Goal: Task Accomplishment & Management: Use online tool/utility

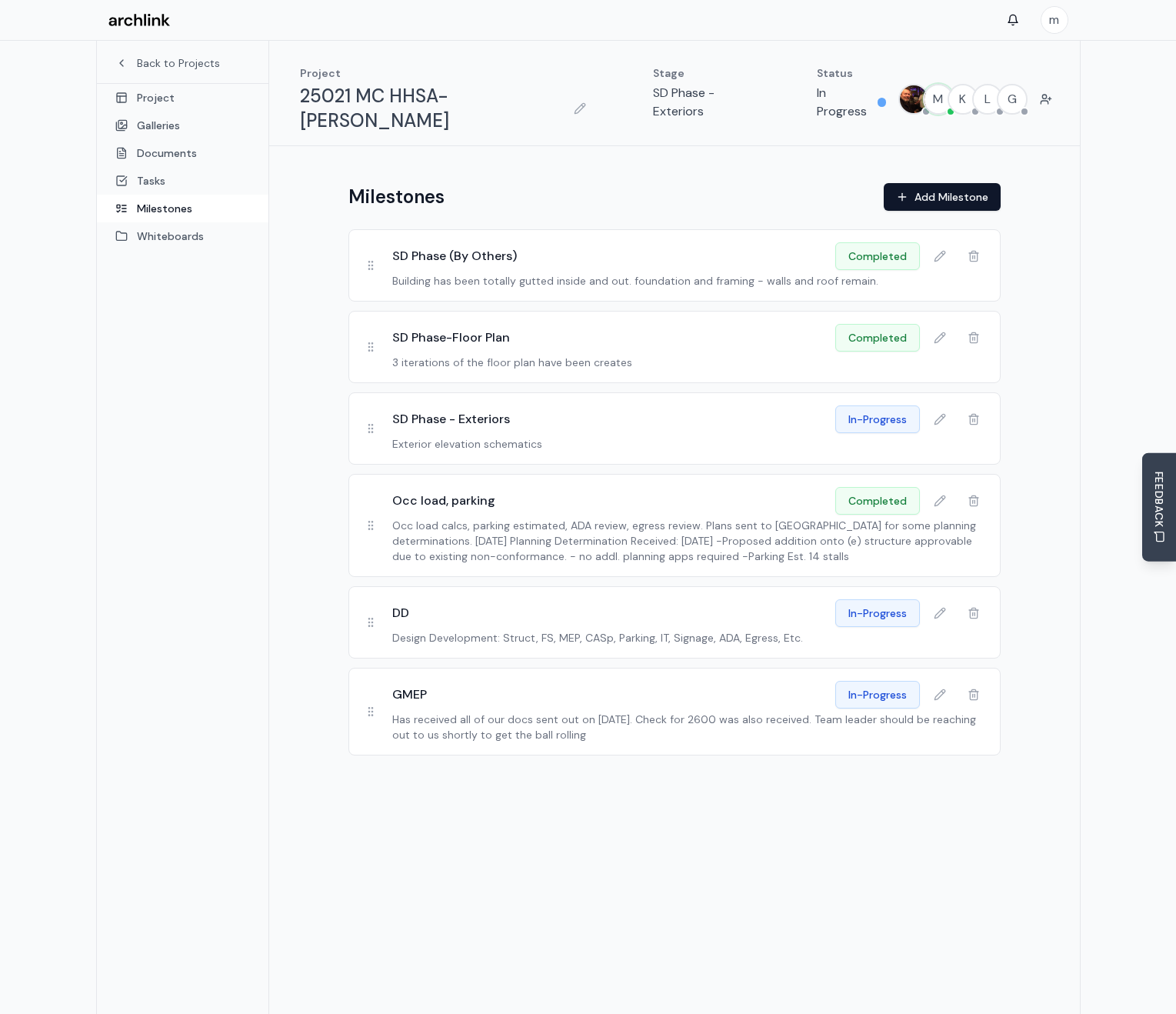
click at [785, 796] on div "Milestones Add Milestone SD Phase (By Others) completed Building has been total…" at bounding box center [675, 600] width 811 height 909
click at [164, 101] on link "Project" at bounding box center [182, 98] width 172 height 28
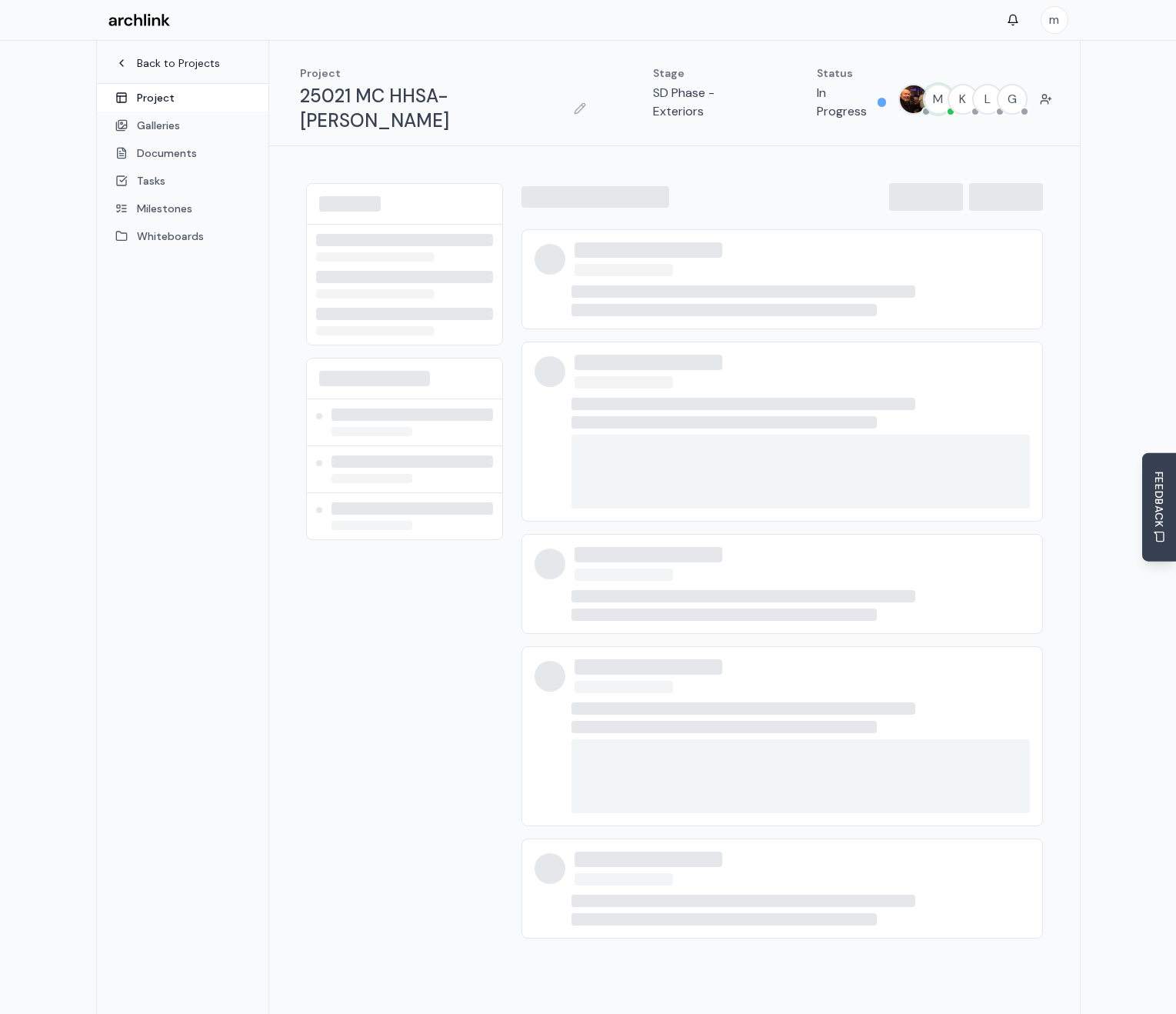
click at [202, 62] on link "Back to Projects" at bounding box center [182, 63] width 135 height 15
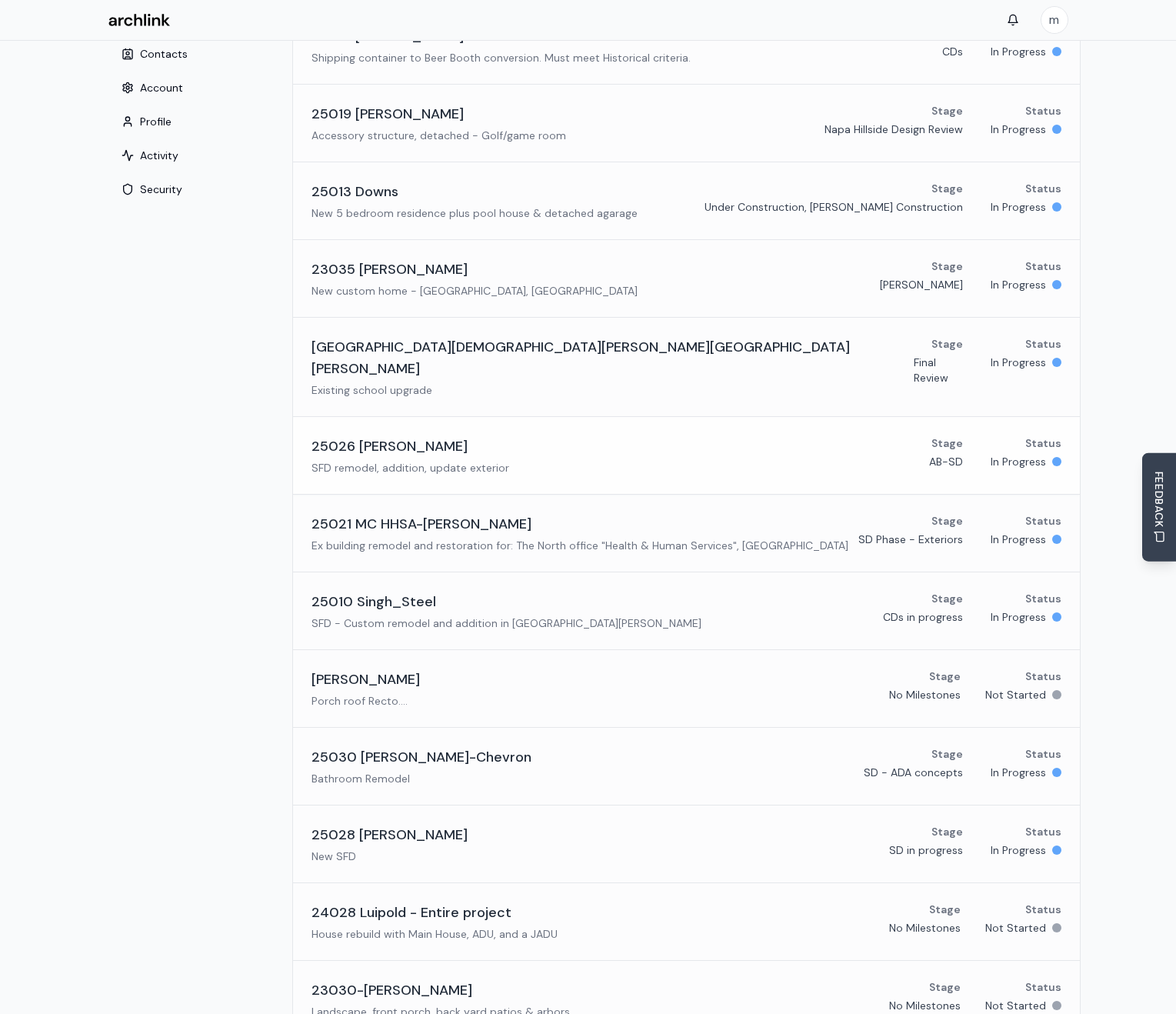
scroll to position [128, 0]
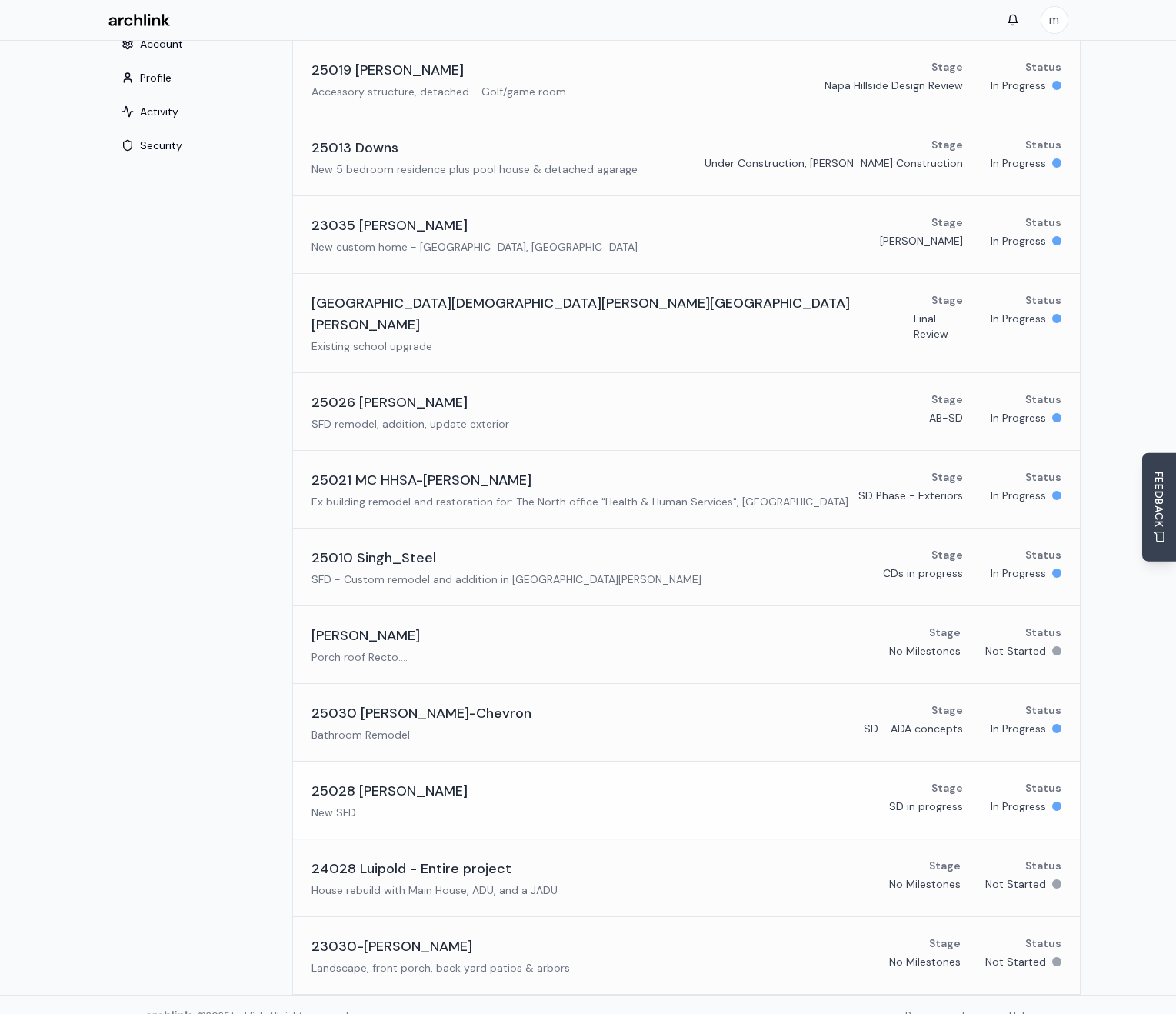
click at [356, 780] on h3 "25028 [PERSON_NAME]" at bounding box center [389, 791] width 156 height 22
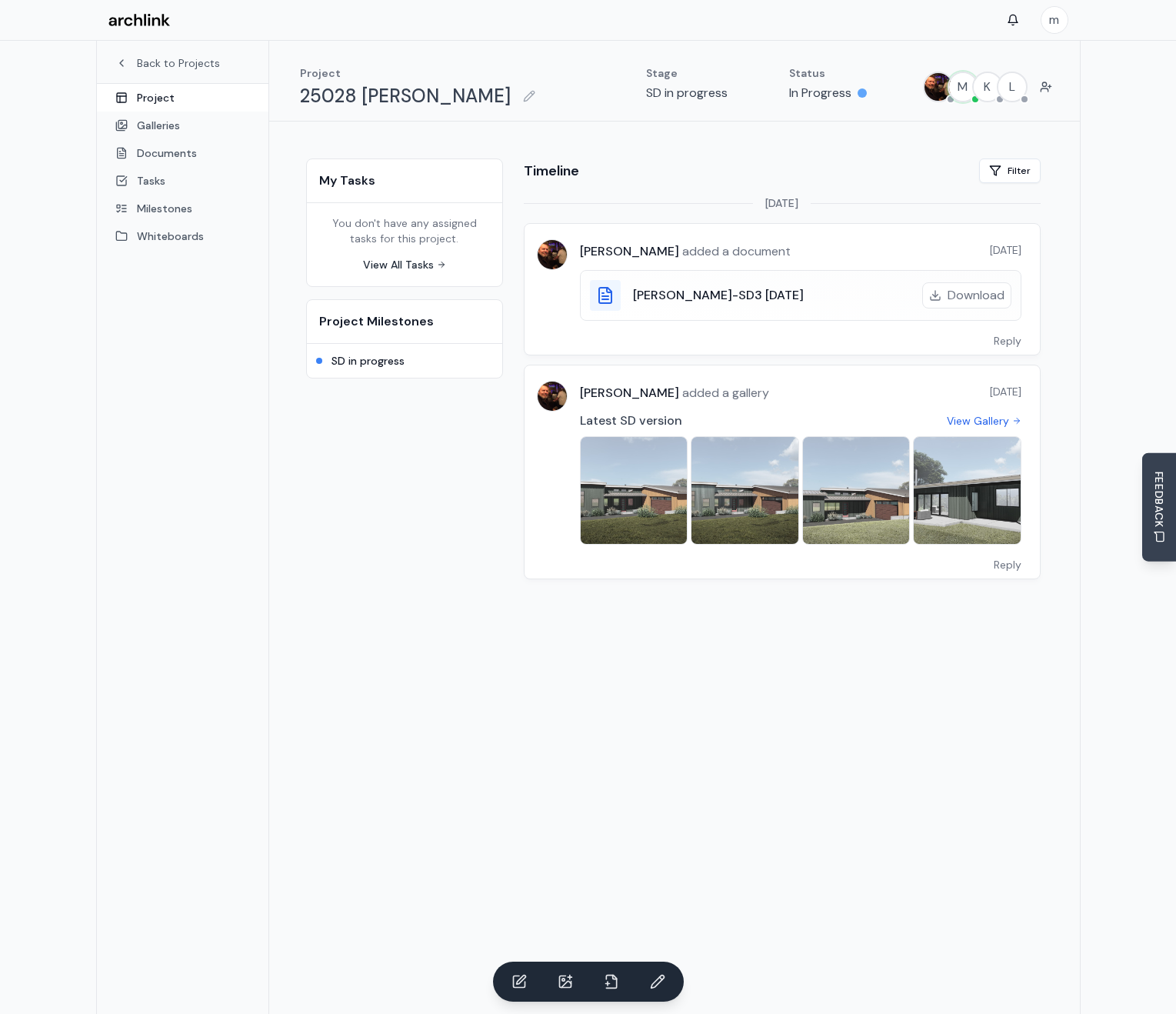
click at [600, 295] on icon at bounding box center [605, 295] width 18 height 18
click at [701, 292] on h3 "[PERSON_NAME]-SD3 [DATE]" at bounding box center [718, 295] width 171 height 18
click at [179, 160] on link "Documents" at bounding box center [182, 153] width 172 height 28
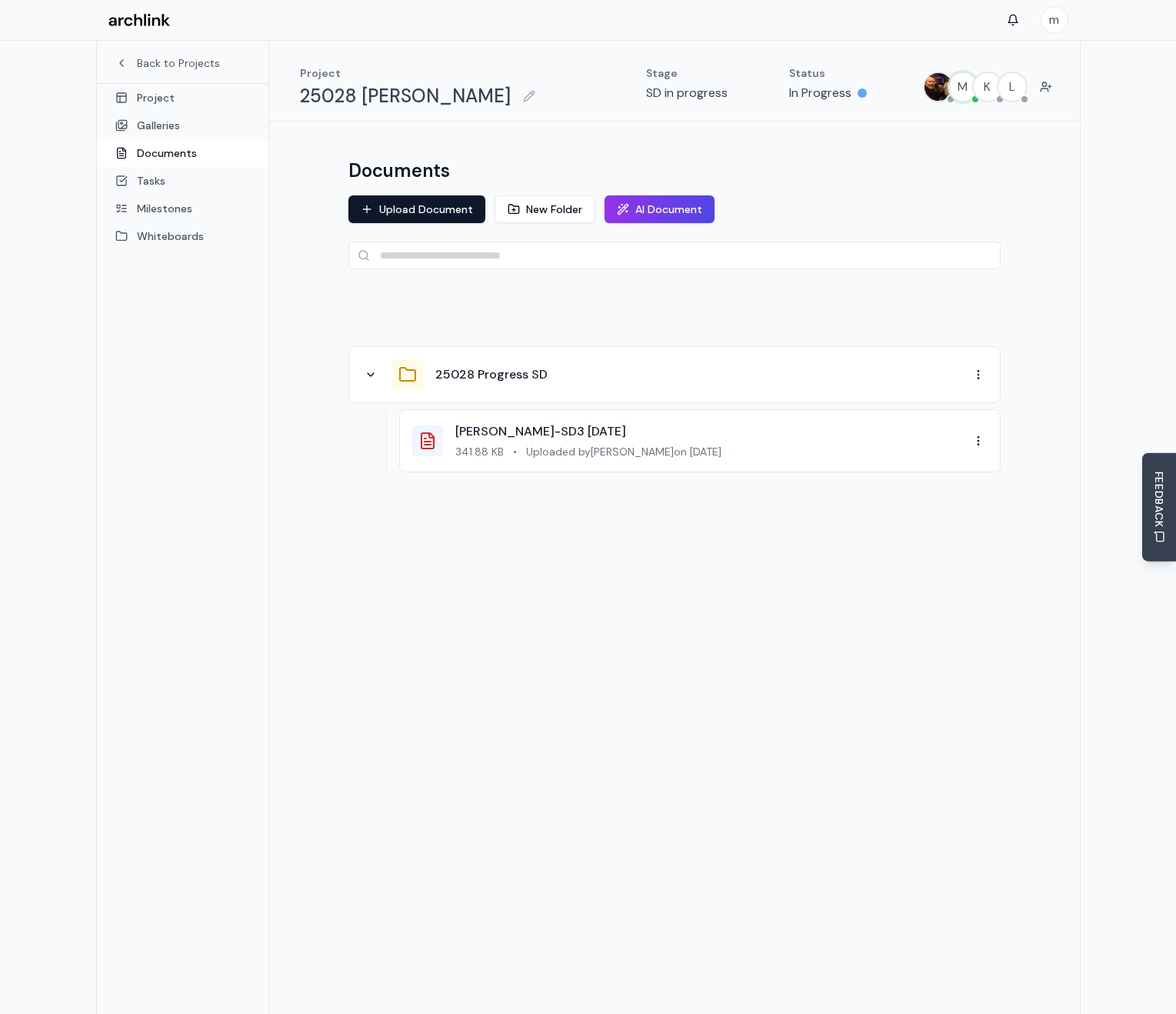
click at [561, 452] on span "Uploaded by [PERSON_NAME] on [DATE]" at bounding box center [624, 452] width 195 height 15
click at [424, 449] on icon at bounding box center [428, 441] width 12 height 15
click at [489, 431] on link "[PERSON_NAME]-SD3 [DATE]" at bounding box center [541, 431] width 171 height 16
click at [718, 527] on div at bounding box center [675, 508] width 652 height 46
drag, startPoint x: 980, startPoint y: 806, endPoint x: 908, endPoint y: 746, distance: 93.7
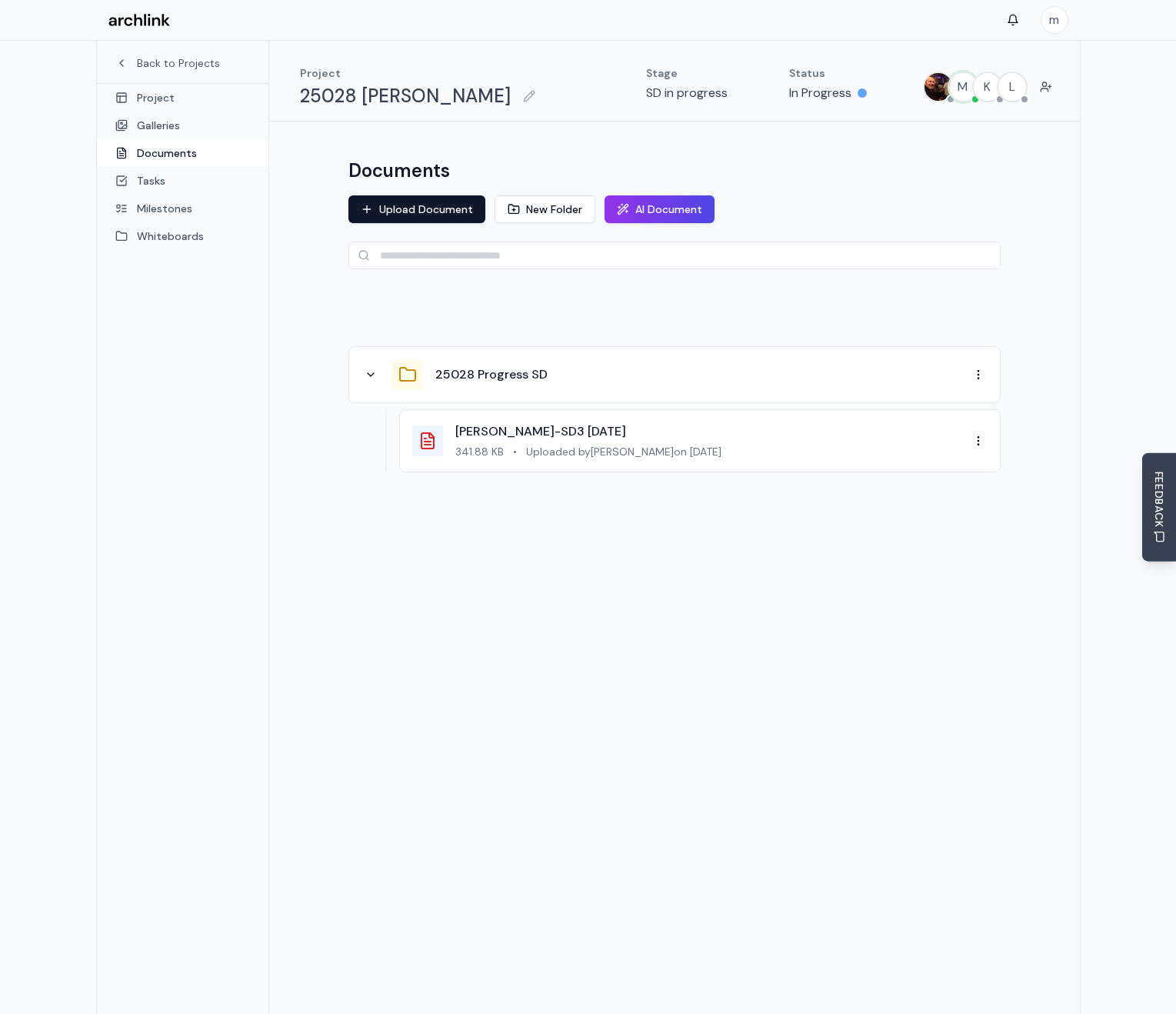
click at [980, 806] on div "Documents Upload Document New Folder AI Document 25028 Progress SD [PERSON_NAME…" at bounding box center [675, 588] width 811 height 933
click at [591, 539] on div "Documents Upload Document New Folder AI Document 25028 Progress SD [PERSON_NAME…" at bounding box center [675, 345] width 689 height 409
click at [496, 524] on div at bounding box center [675, 508] width 652 height 46
drag, startPoint x: 705, startPoint y: 528, endPoint x: 604, endPoint y: 433, distance: 138.7
click at [704, 528] on div at bounding box center [675, 508] width 652 height 46
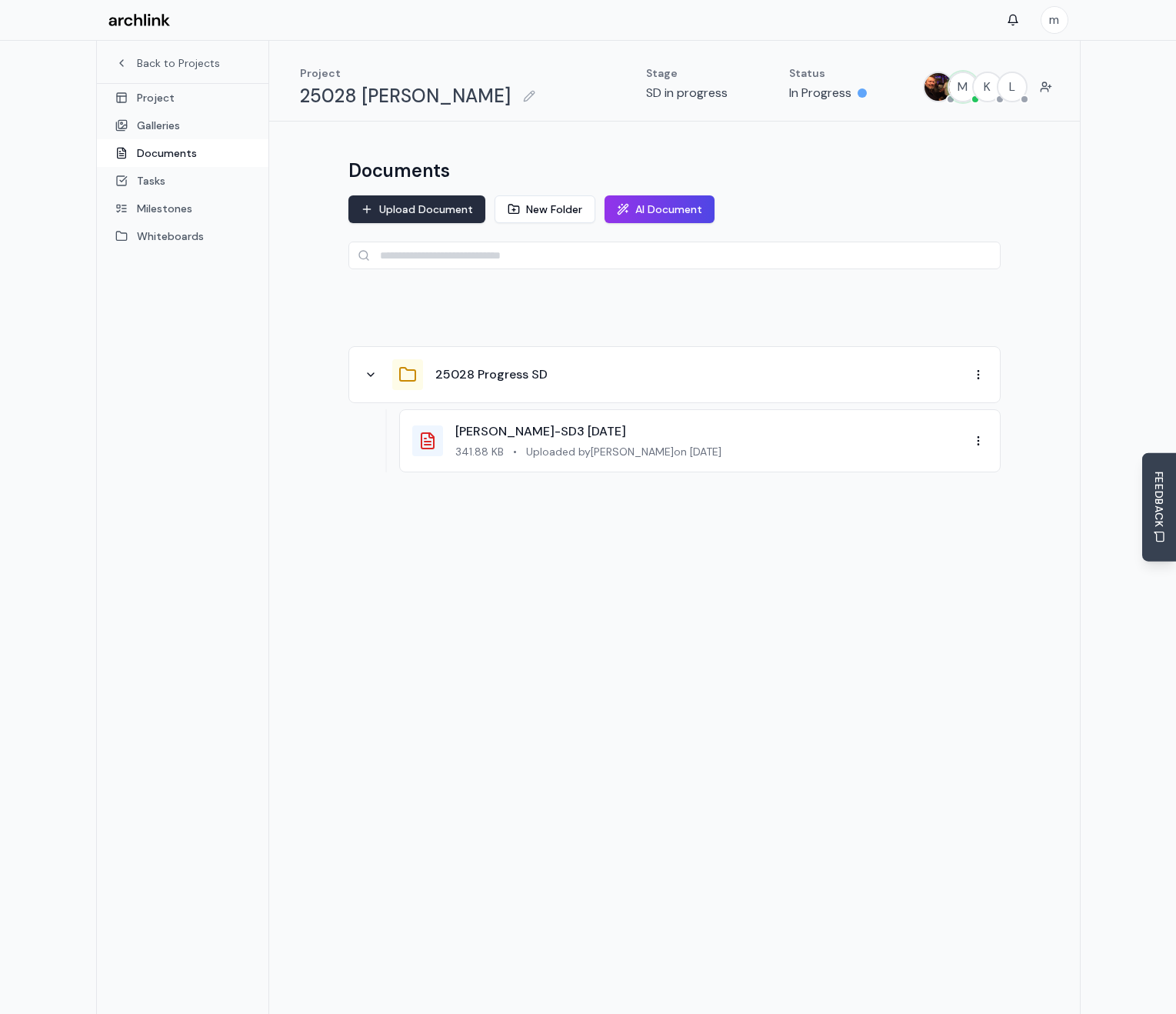
click at [441, 205] on button "Upload Document" at bounding box center [417, 209] width 137 height 28
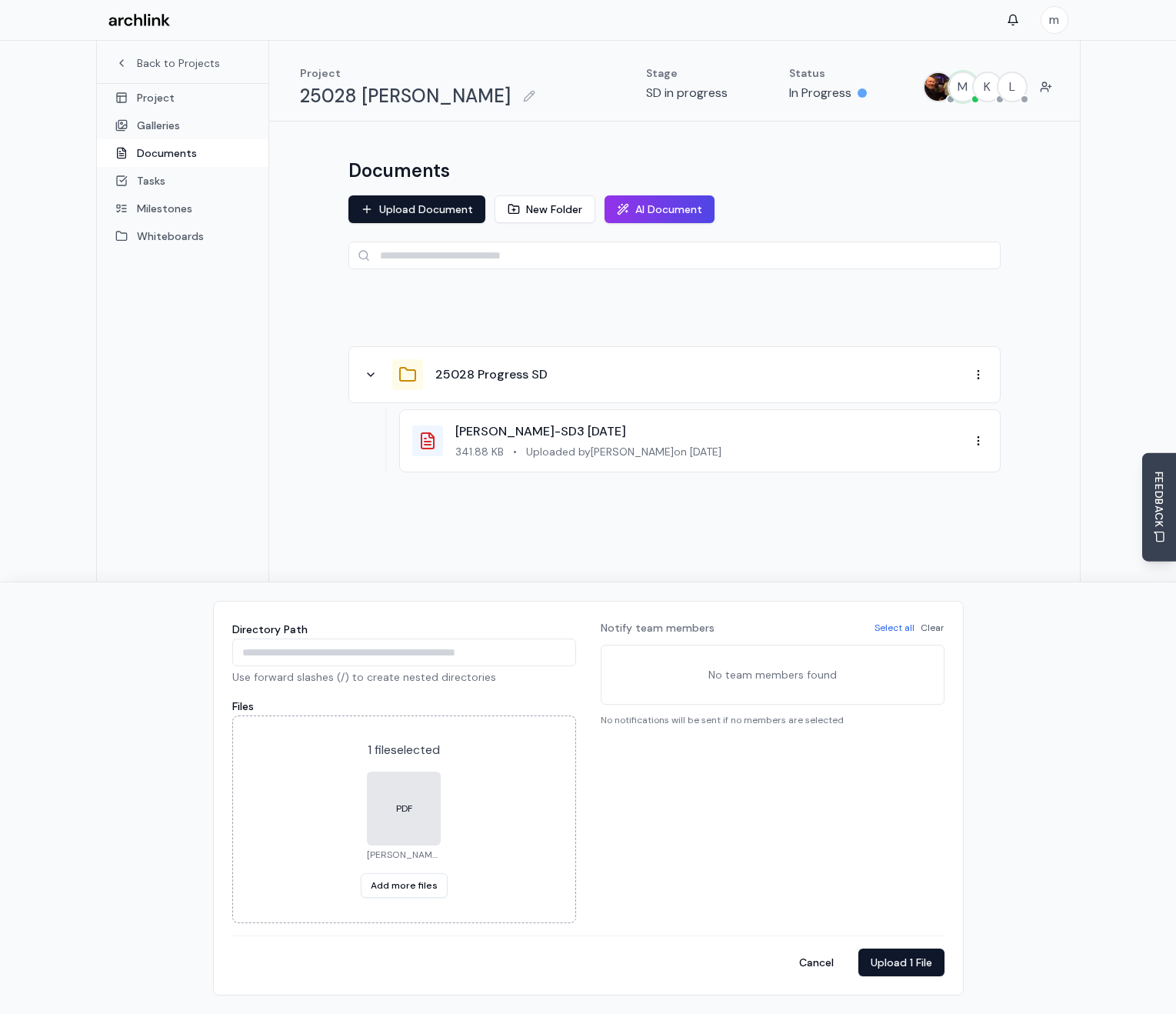
click at [685, 830] on div "Notify team members Select all Clear No team members found No notifications wil…" at bounding box center [772, 772] width 344 height 303
click at [916, 969] on button "Upload 1 File" at bounding box center [901, 962] width 86 height 28
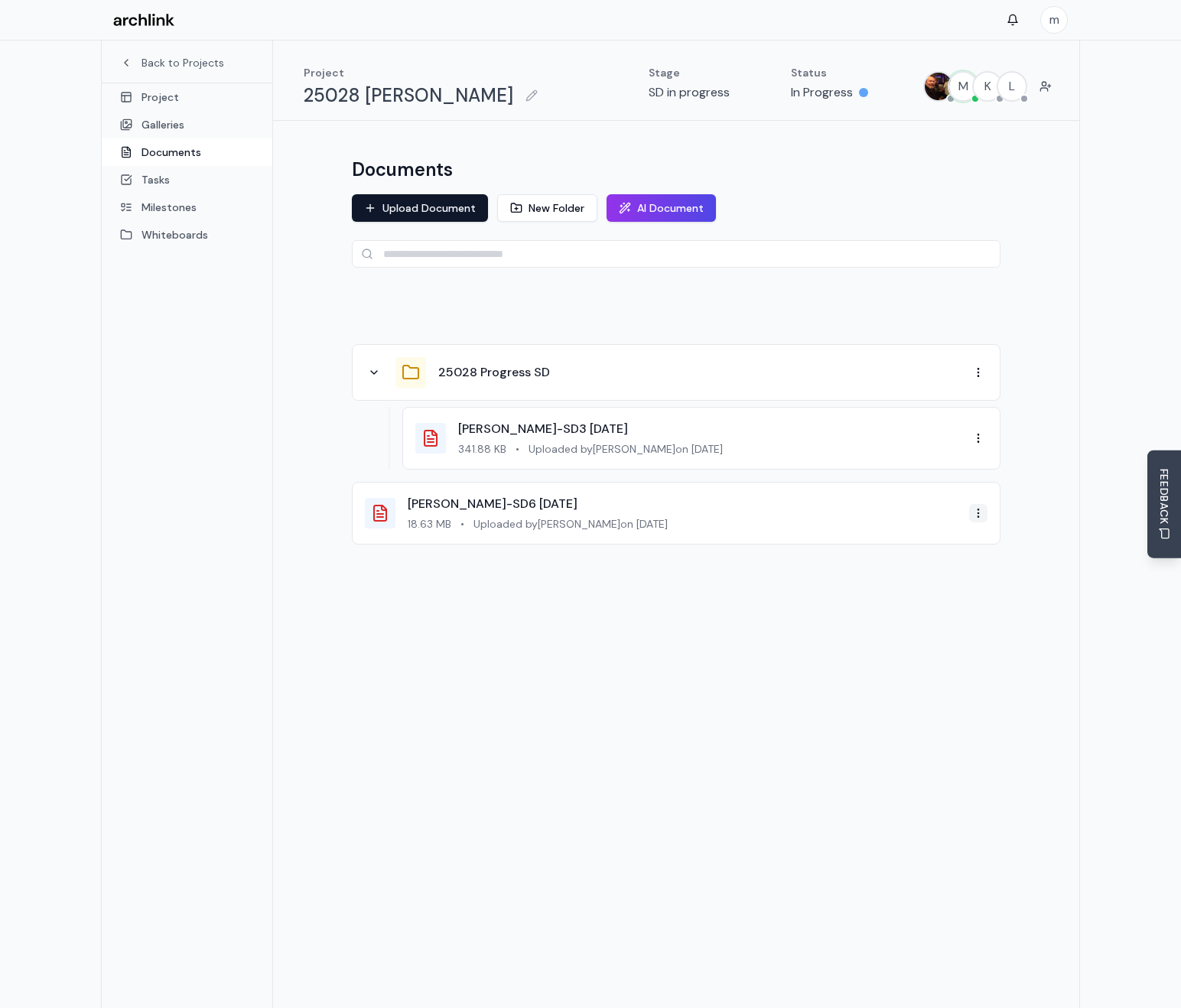
click at [973, 519] on html "m Back to Projects Project Galleries Documents Tasks Milestones Whiteboards Pro…" at bounding box center [590, 545] width 1181 height 1089
click at [926, 595] on div "Share" at bounding box center [933, 590] width 90 height 24
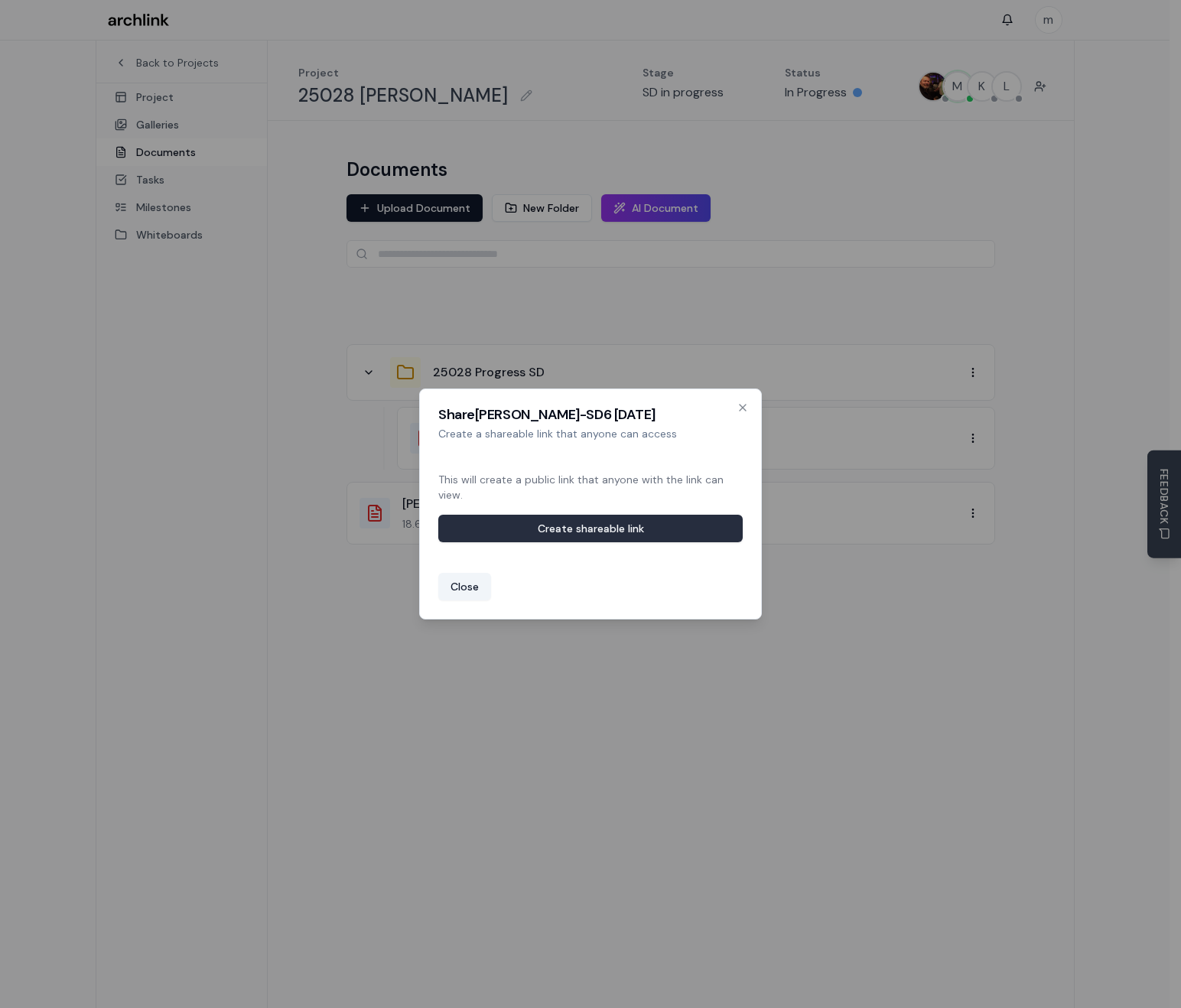
click at [577, 527] on button "Create shareable link" at bounding box center [590, 528] width 304 height 28
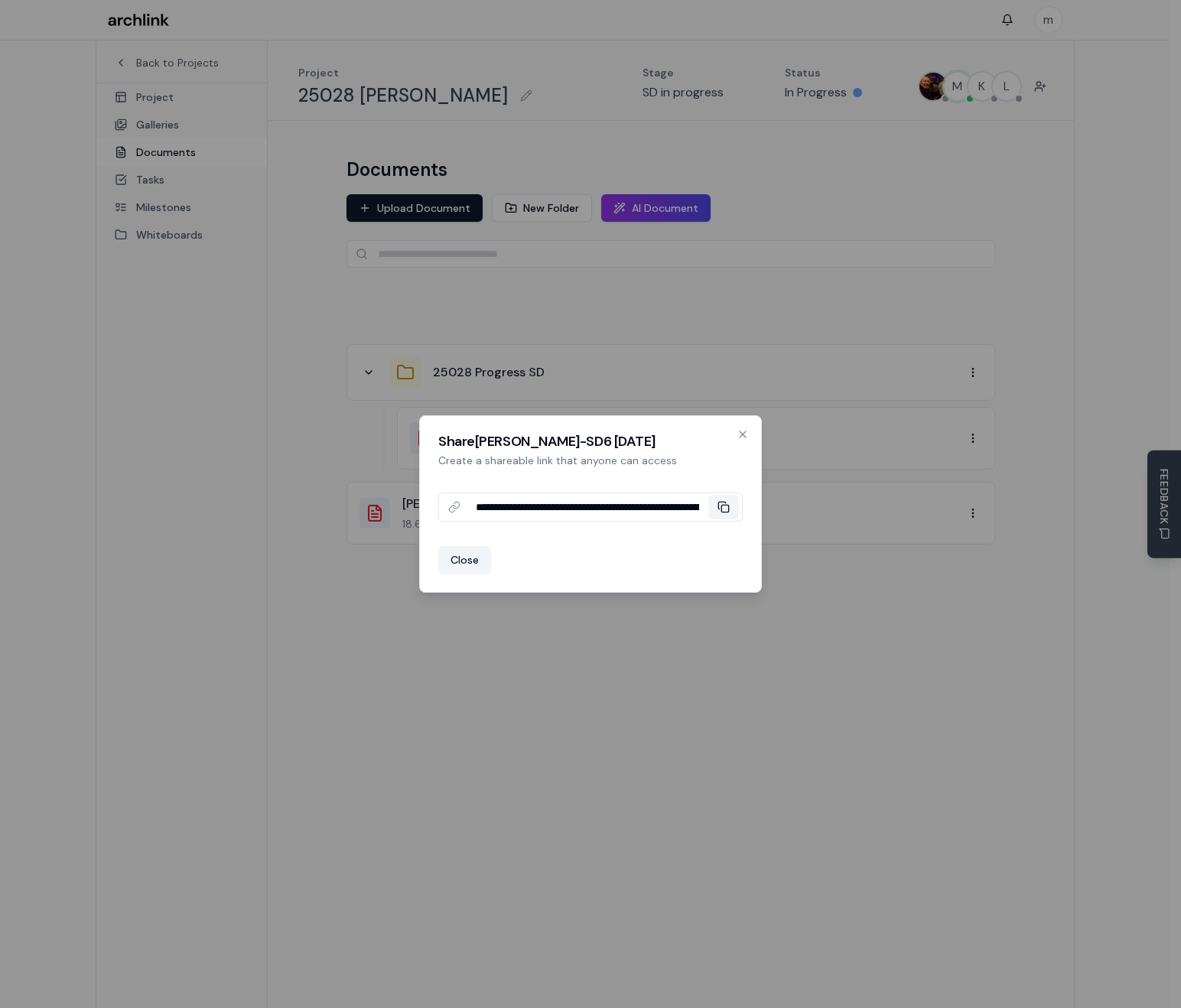
click at [728, 509] on rect at bounding box center [724, 508] width 7 height 7
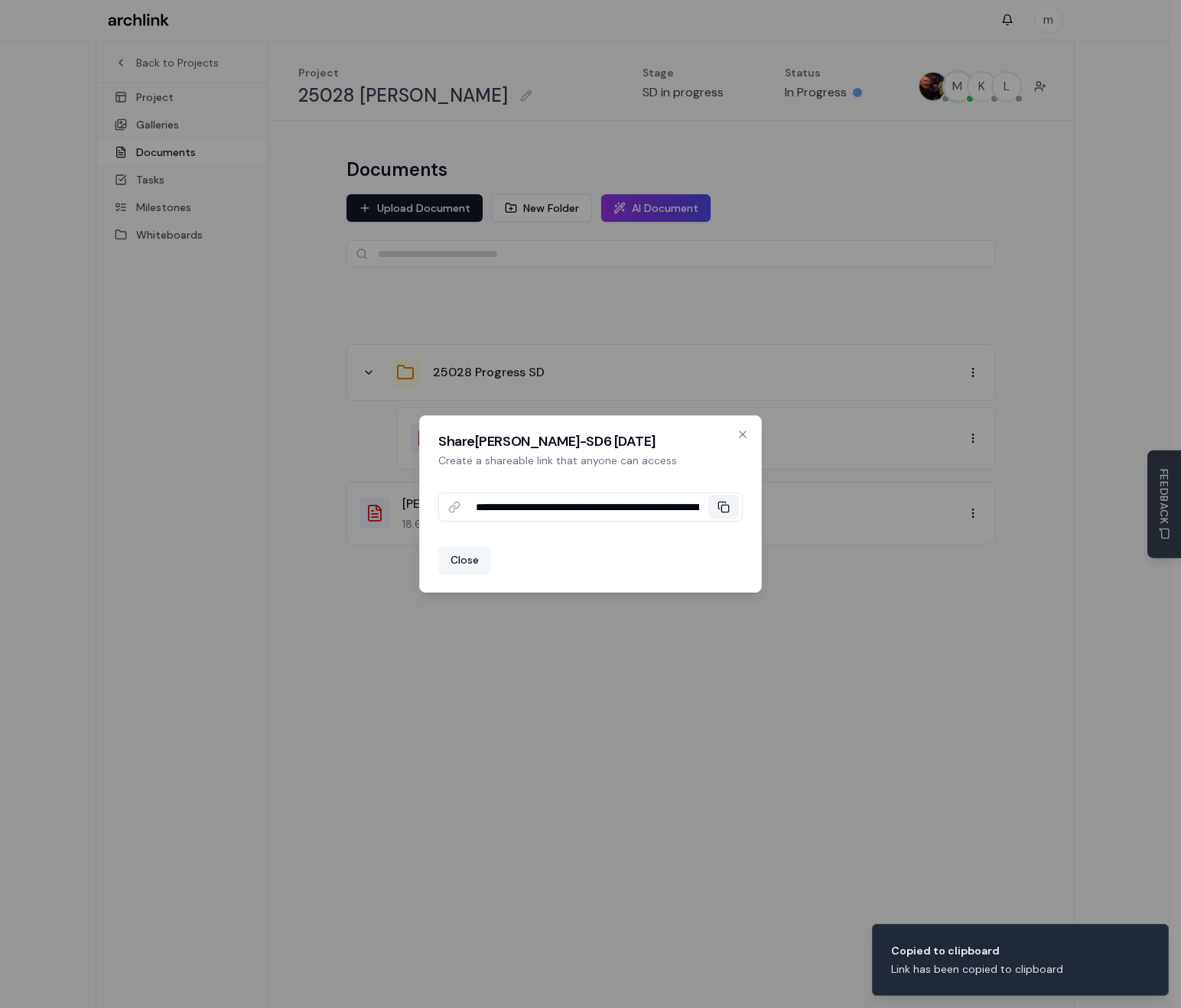
click at [472, 561] on button "Close" at bounding box center [464, 560] width 53 height 28
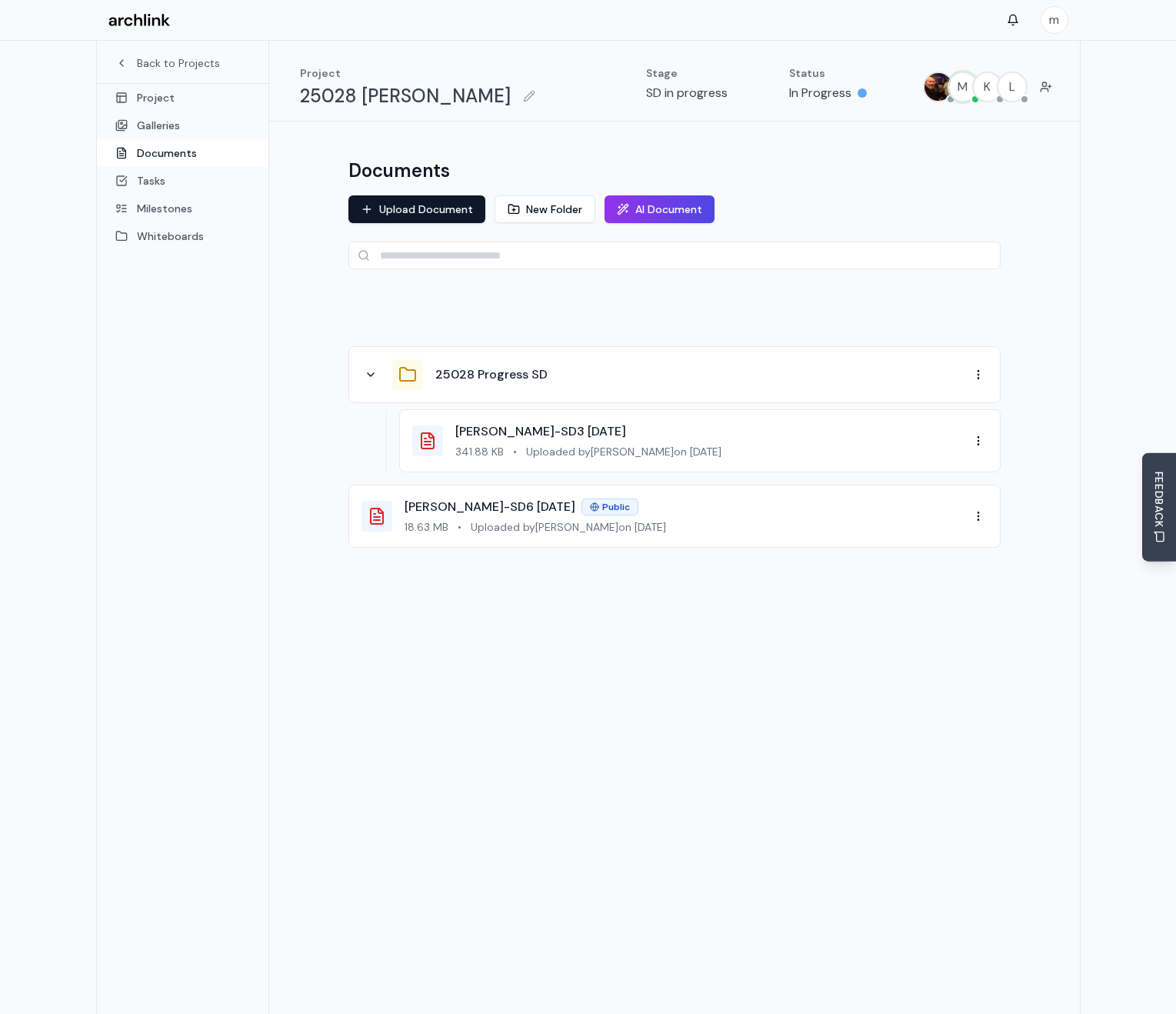
click at [954, 180] on div "Documents" at bounding box center [675, 171] width 652 height 25
